Goal: Find specific page/section: Find specific page/section

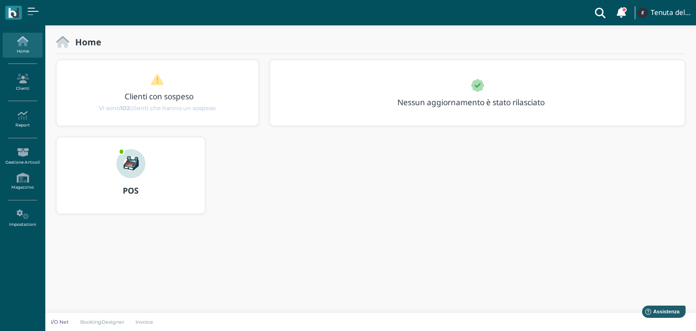
click at [601, 10] on icon at bounding box center [600, 12] width 18 height 25
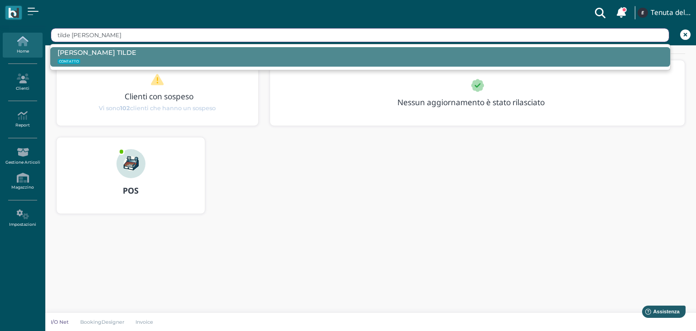
click at [466, 65] on small "CONTATTO" at bounding box center [360, 61] width 605 height 9
type input "MARRA TILDE"
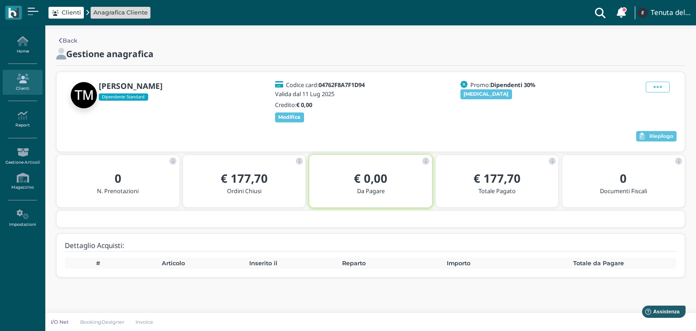
click at [243, 185] on b "€ 177,70" at bounding box center [244, 178] width 47 height 16
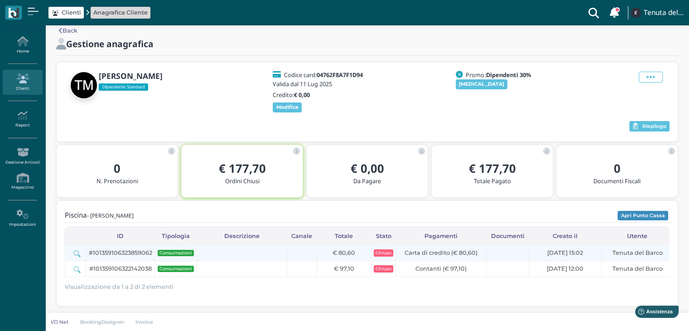
scroll to position [13, 0]
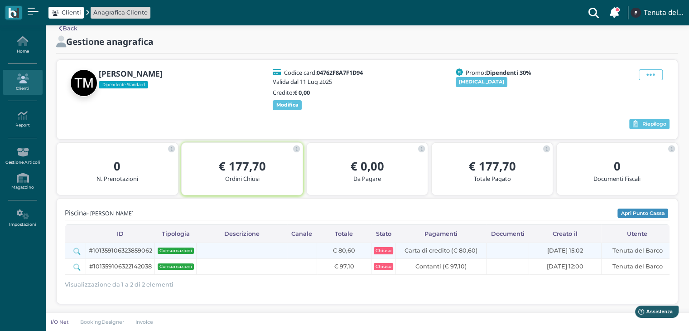
click at [155, 250] on td "Consumazioni" at bounding box center [176, 250] width 42 height 16
click at [168, 249] on span "Consumazioni" at bounding box center [176, 250] width 36 height 6
click at [72, 249] on div at bounding box center [75, 251] width 15 height 10
click at [78, 251] on icon at bounding box center [76, 251] width 7 height 7
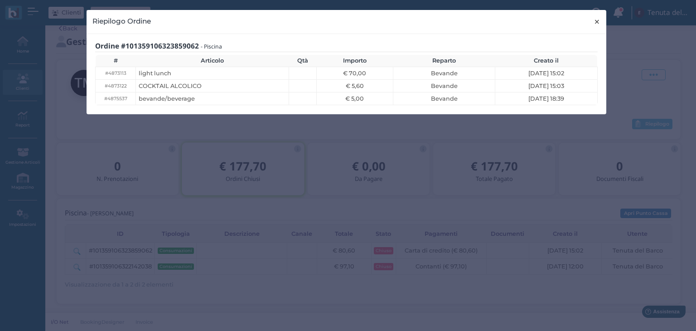
click at [597, 23] on span "×" at bounding box center [596, 22] width 7 height 12
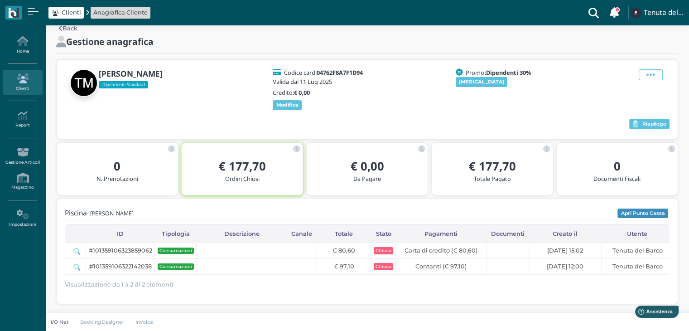
click at [613, 15] on icon at bounding box center [615, 12] width 10 height 11
click at [582, 43] on span "Vi sono 102 clienti che hanno un sospeso" at bounding box center [583, 46] width 80 height 6
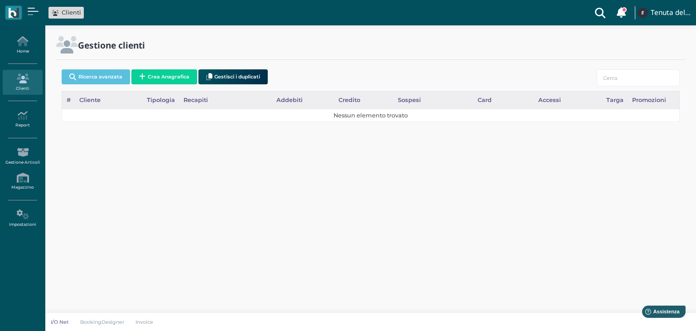
click at [598, 11] on icon at bounding box center [600, 12] width 18 height 25
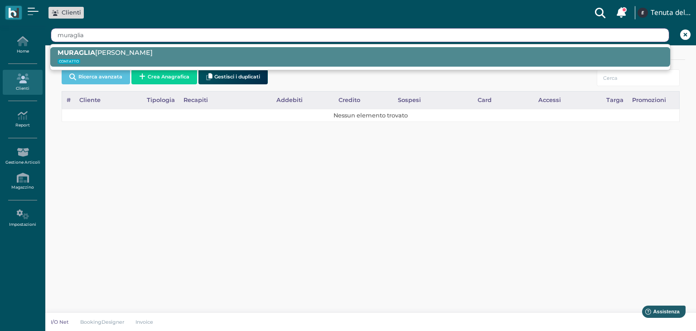
click at [217, 55] on div "MURAGLIA BRENDA CONTATTO" at bounding box center [360, 56] width 620 height 19
type input "MURAGLIA BRENDA"
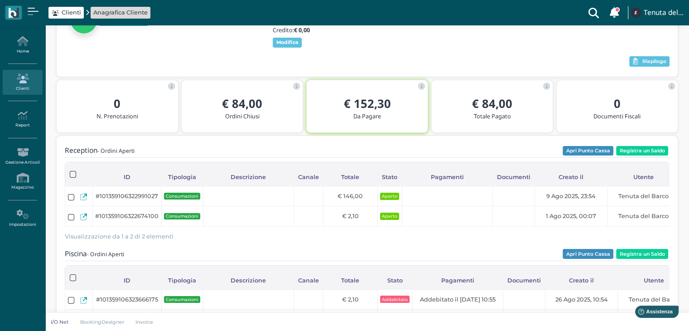
scroll to position [91, 0]
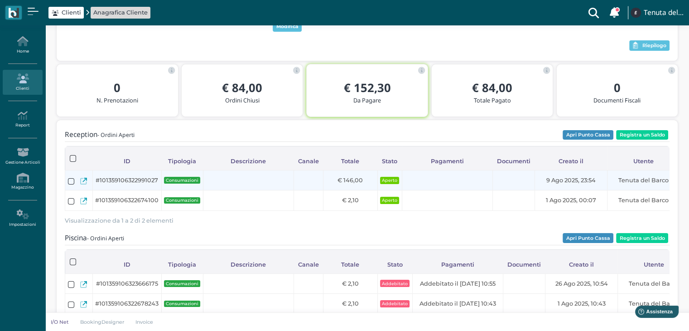
click at [117, 180] on span "#101359106322991027" at bounding box center [127, 180] width 62 height 9
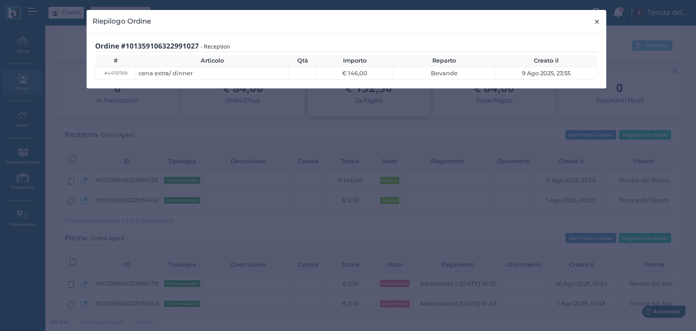
click at [595, 24] on span "×" at bounding box center [596, 22] width 7 height 12
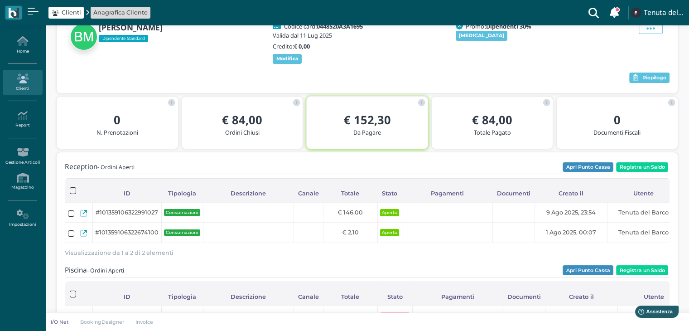
scroll to position [0, 0]
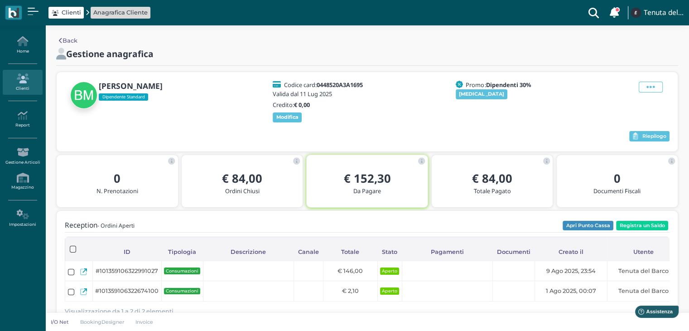
click at [613, 12] on icon at bounding box center [613, 12] width 11 height 12
click at [23, 43] on icon at bounding box center [22, 41] width 39 height 10
